Goal: Submit feedback/report problem

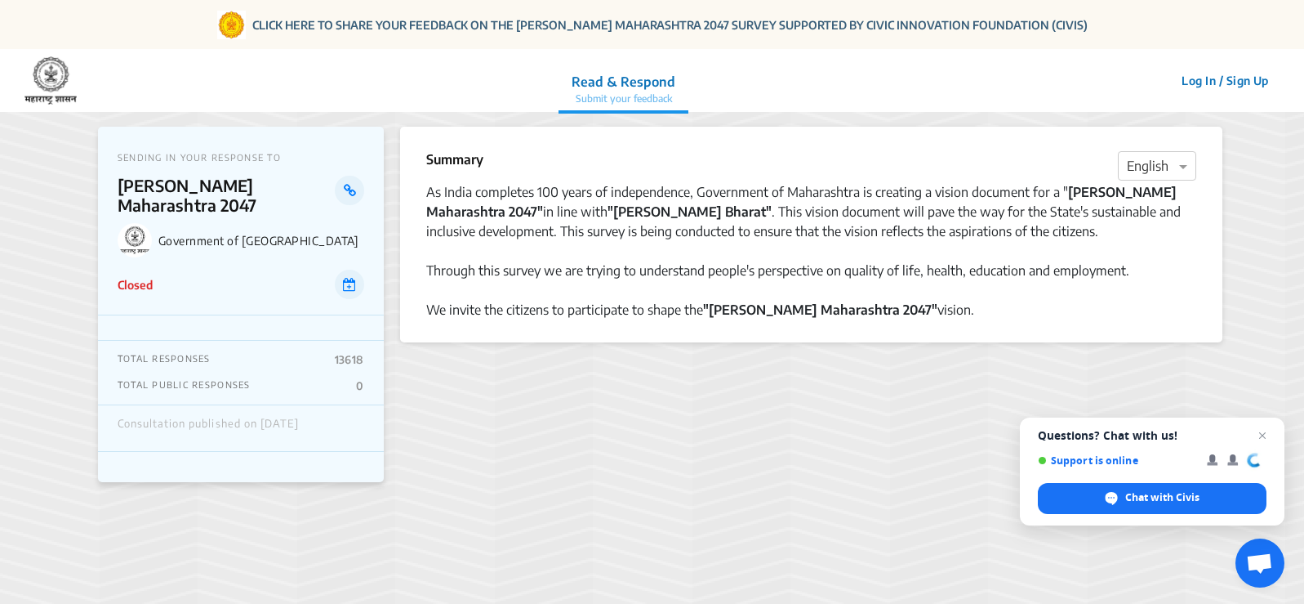
click at [632, 78] on p "Read & Respond" at bounding box center [624, 82] width 104 height 20
click at [633, 101] on p "Submit your feedback" at bounding box center [624, 98] width 104 height 15
click at [350, 190] on icon at bounding box center [350, 190] width 12 height 13
